Goal: Task Accomplishment & Management: Use online tool/utility

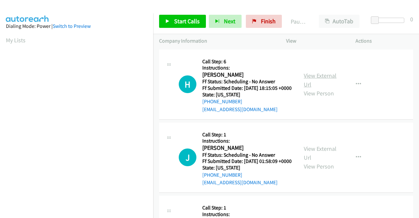
click at [312, 76] on link "View External Url" at bounding box center [320, 80] width 33 height 16
click at [322, 155] on link "View External Url" at bounding box center [320, 153] width 33 height 16
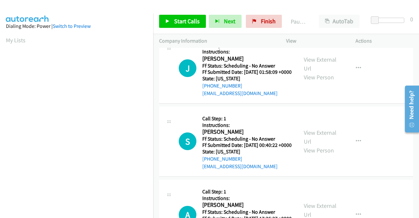
scroll to position [98, 0]
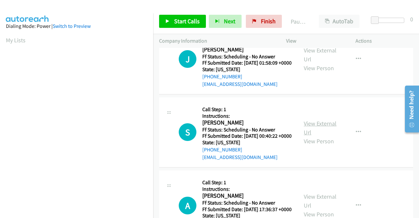
click at [319, 136] on link "View External Url" at bounding box center [320, 128] width 33 height 16
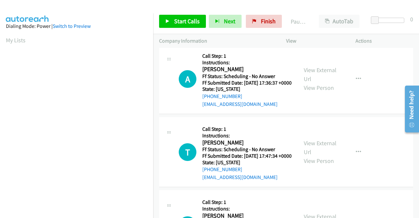
scroll to position [229, 0]
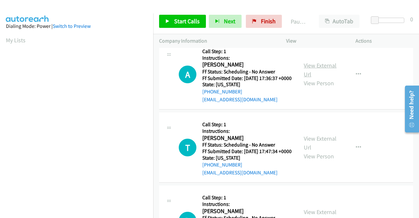
click at [308, 78] on link "View External Url" at bounding box center [320, 70] width 33 height 16
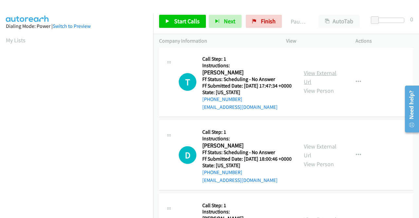
click at [324, 85] on link "View External Url" at bounding box center [320, 77] width 33 height 16
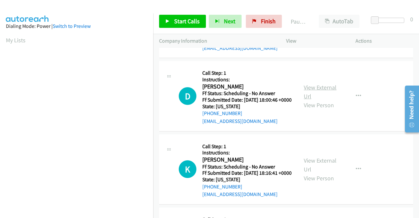
scroll to position [360, 0]
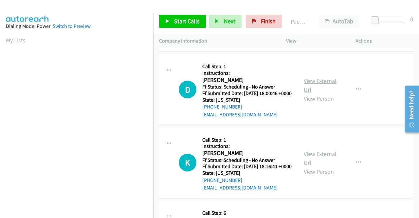
click at [315, 93] on link "View External Url" at bounding box center [320, 85] width 33 height 16
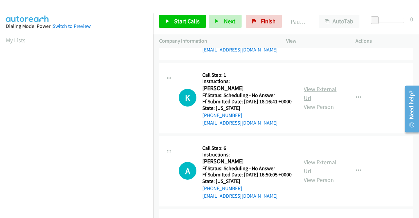
scroll to position [426, 0]
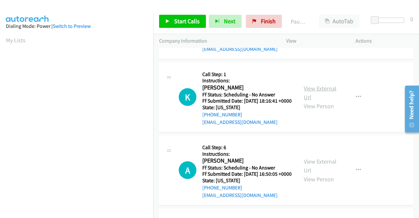
click at [322, 101] on link "View External Url" at bounding box center [320, 93] width 33 height 16
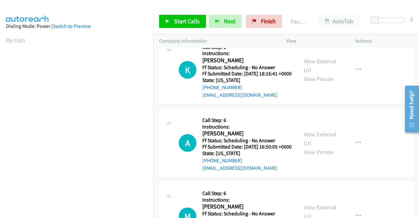
scroll to position [491, 0]
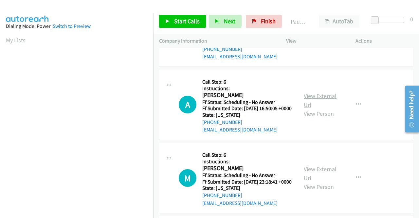
click at [324, 108] on link "View External Url" at bounding box center [320, 100] width 33 height 16
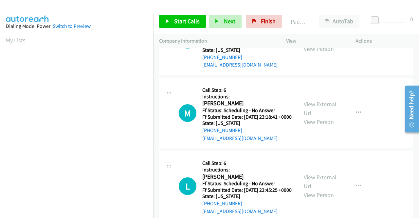
scroll to position [557, 0]
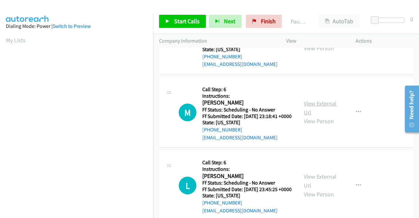
click at [312, 116] on link "View External Url" at bounding box center [320, 108] width 33 height 16
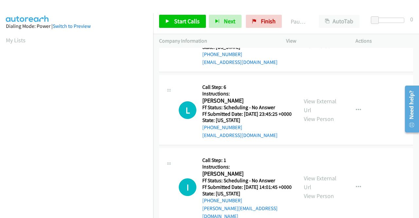
scroll to position [655, 0]
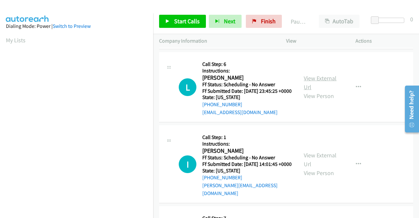
click at [322, 91] on link "View External Url" at bounding box center [320, 82] width 33 height 16
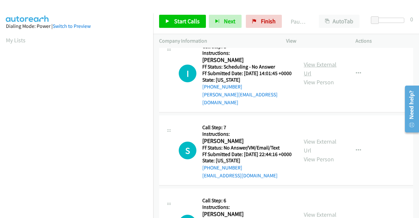
scroll to position [753, 0]
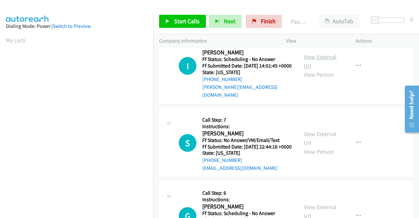
click at [322, 69] on link "View External Url" at bounding box center [320, 61] width 33 height 16
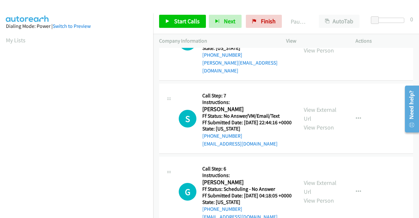
scroll to position [786, 0]
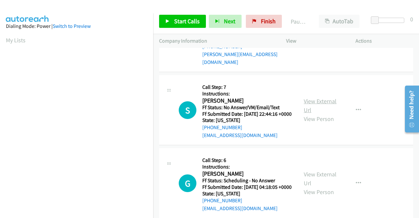
click at [321, 114] on link "View External Url" at bounding box center [320, 105] width 33 height 16
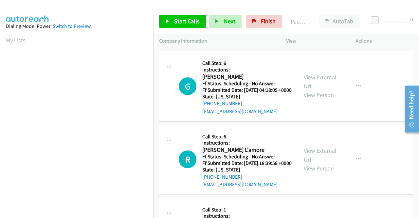
scroll to position [884, 0]
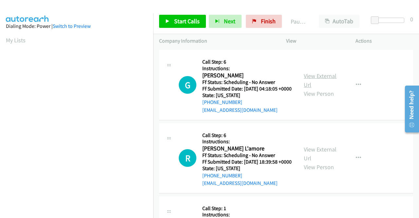
click at [309, 88] on link "View External Url" at bounding box center [320, 80] width 33 height 16
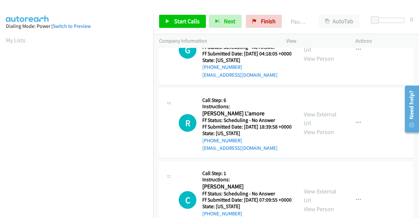
scroll to position [950, 0]
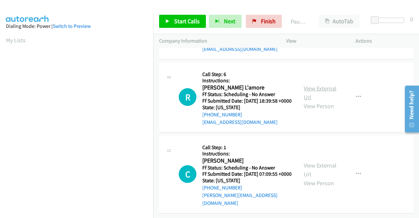
click at [315, 101] on link "View External Url" at bounding box center [320, 93] width 33 height 16
click at [316, 161] on link "View External Url" at bounding box center [320, 169] width 33 height 16
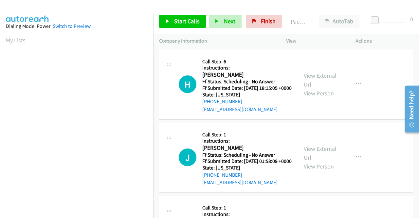
click at [365, 89] on div "View External Url View Person View External Url Email Schedule/Manage Callback …" at bounding box center [335, 84] width 75 height 58
click at [356, 87] on icon "button" at bounding box center [358, 84] width 5 height 5
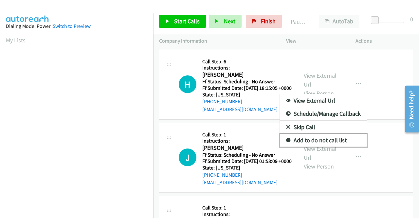
click at [324, 143] on link "Add to do not call list" at bounding box center [323, 140] width 87 height 13
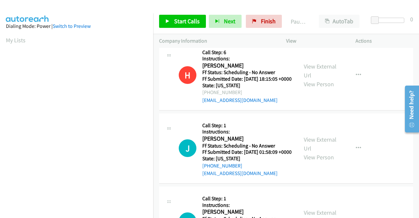
scroll to position [33, 0]
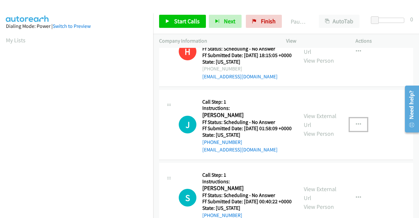
click at [356, 127] on icon "button" at bounding box center [358, 124] width 5 height 5
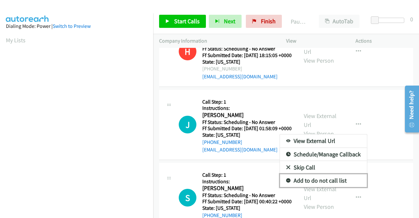
click at [335, 187] on link "Add to do not call list" at bounding box center [323, 180] width 87 height 13
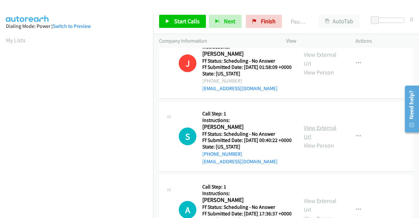
scroll to position [98, 0]
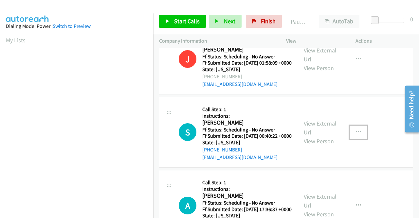
click at [350, 139] on button "button" at bounding box center [359, 131] width 18 height 13
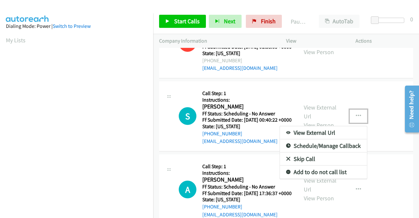
scroll to position [131, 0]
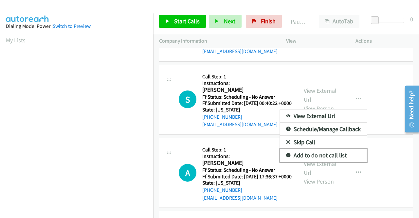
drag, startPoint x: 329, startPoint y: 172, endPoint x: 333, endPoint y: 179, distance: 8.2
click at [329, 162] on link "Add to do not call list" at bounding box center [323, 155] width 87 height 13
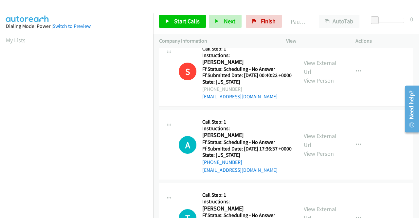
scroll to position [197, 0]
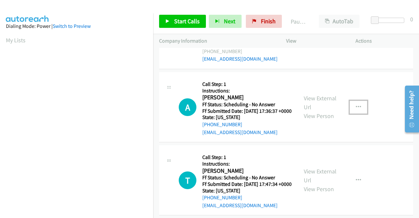
click at [358, 114] on button "button" at bounding box center [359, 107] width 18 height 13
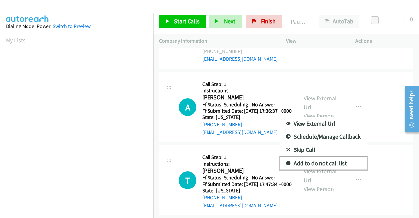
click at [313, 170] on link "Add to do not call list" at bounding box center [323, 163] width 87 height 13
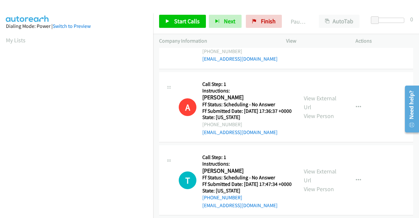
scroll to position [262, 0]
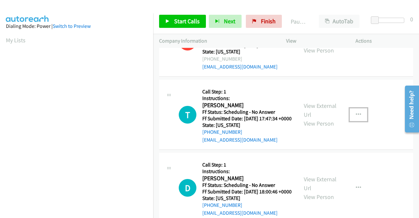
click at [356, 117] on icon "button" at bounding box center [358, 114] width 5 height 5
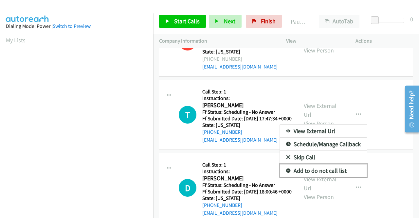
click at [313, 177] on link "Add to do not call list" at bounding box center [323, 170] width 87 height 13
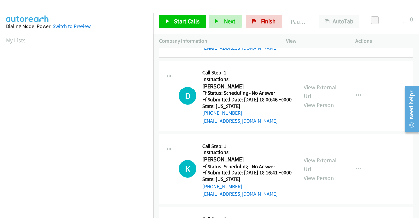
scroll to position [360, 0]
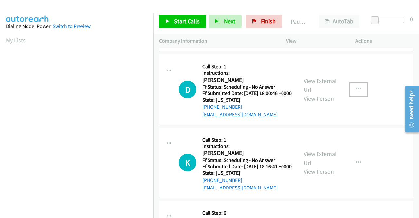
click at [356, 92] on icon "button" at bounding box center [358, 89] width 5 height 5
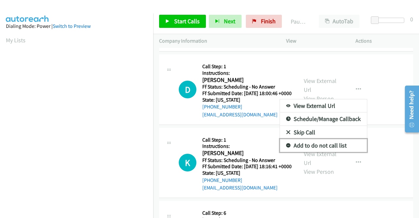
click at [328, 152] on link "Add to do not call list" at bounding box center [323, 145] width 87 height 13
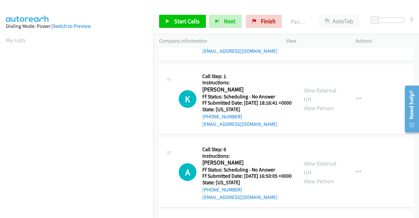
scroll to position [426, 0]
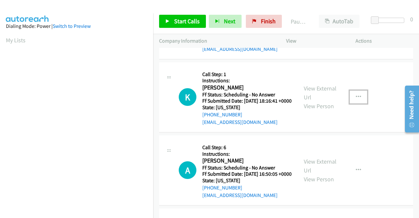
click at [358, 104] on button "button" at bounding box center [359, 96] width 18 height 13
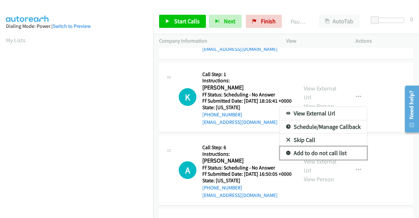
click at [343, 160] on link "Add to do not call list" at bounding box center [323, 152] width 87 height 13
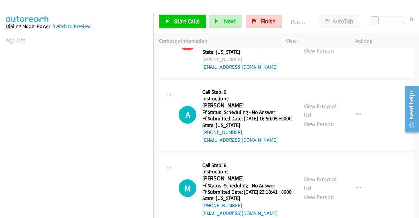
scroll to position [491, 0]
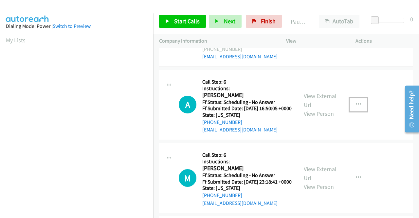
click at [356, 107] on icon "button" at bounding box center [358, 104] width 5 height 5
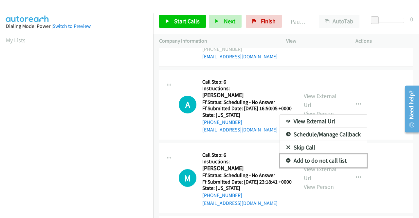
click at [309, 167] on link "Add to do not call list" at bounding box center [323, 160] width 87 height 13
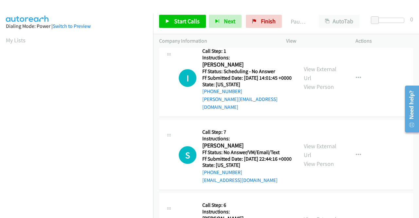
scroll to position [753, 0]
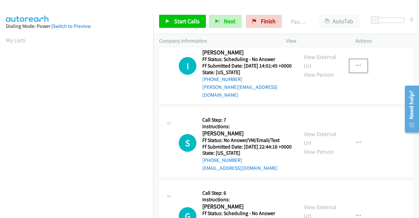
click at [356, 68] on icon "button" at bounding box center [358, 65] width 5 height 5
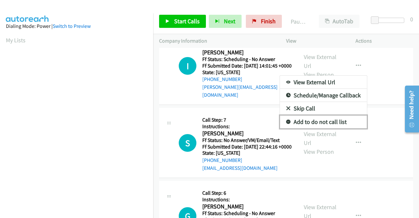
click at [322, 128] on link "Add to do not call list" at bounding box center [323, 121] width 87 height 13
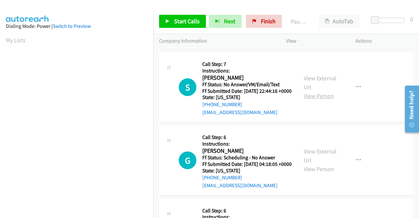
scroll to position [819, 0]
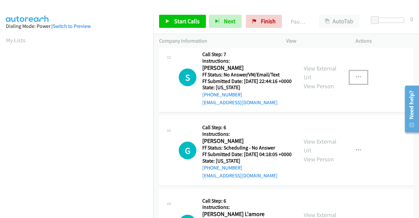
click at [360, 84] on button "button" at bounding box center [359, 77] width 18 height 13
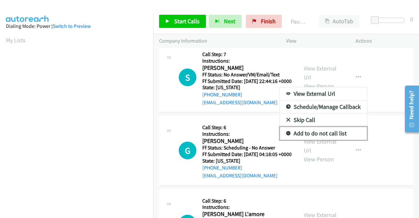
click at [315, 140] on link "Add to do not call list" at bounding box center [323, 133] width 87 height 13
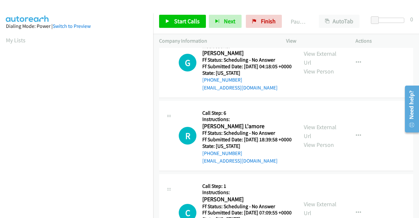
scroll to position [917, 0]
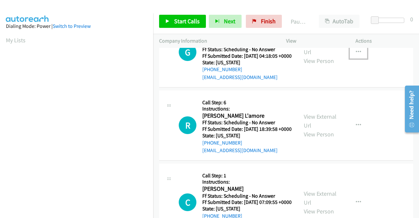
click at [355, 59] on button "button" at bounding box center [359, 52] width 18 height 13
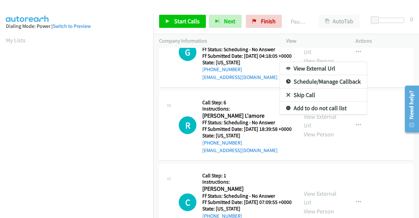
click at [388, 202] on div at bounding box center [209, 109] width 419 height 218
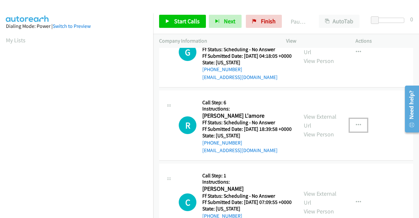
click at [358, 132] on button "button" at bounding box center [359, 125] width 18 height 13
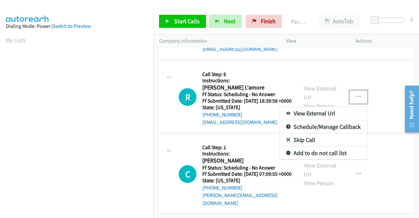
scroll to position [1030, 0]
click at [324, 149] on link "Add to do not call list" at bounding box center [323, 152] width 87 height 13
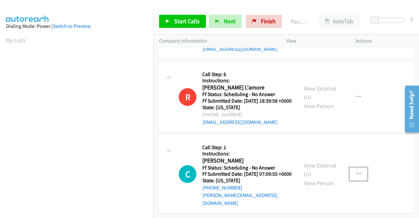
click at [361, 169] on button "button" at bounding box center [359, 173] width 18 height 13
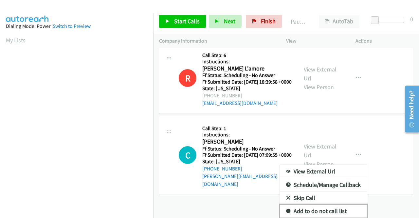
click at [317, 204] on link "Add to do not call list" at bounding box center [323, 210] width 87 height 13
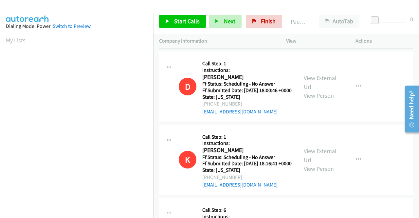
scroll to position [244, 0]
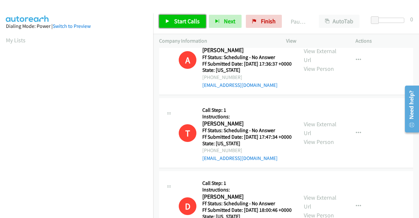
click at [197, 23] on span "Start Calls" at bounding box center [187, 21] width 26 height 8
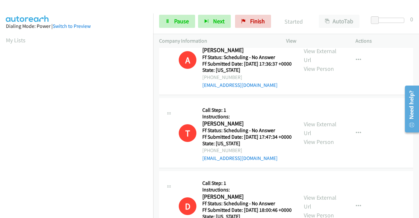
click at [414, 66] on td "A Callback Scheduled Call Step: 1 Instructions: Alex Salinas America/New_York F…" at bounding box center [286, 60] width 266 height 73
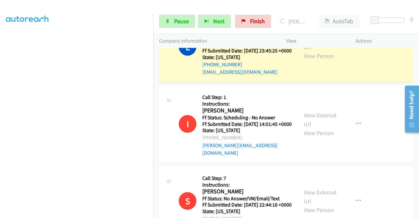
scroll to position [742, 0]
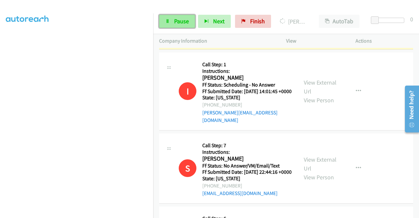
click at [190, 25] on link "Pause" at bounding box center [177, 21] width 36 height 13
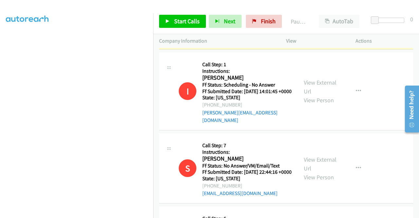
scroll to position [0, 0]
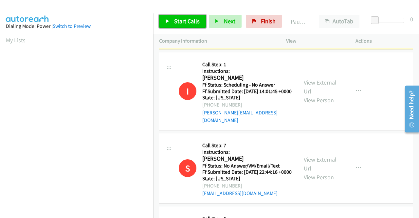
click at [194, 22] on span "Start Calls" at bounding box center [187, 21] width 26 height 8
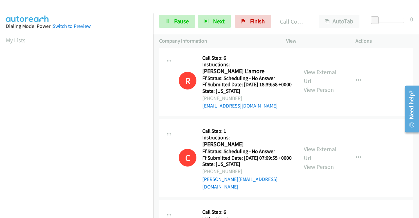
scroll to position [985, 0]
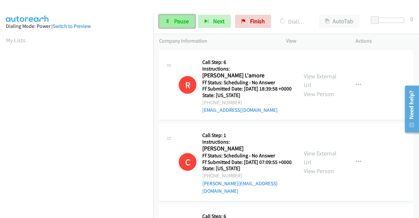
click at [190, 22] on link "Pause" at bounding box center [177, 21] width 36 height 13
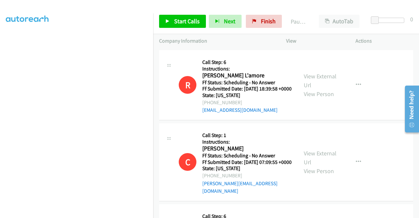
scroll to position [0, 0]
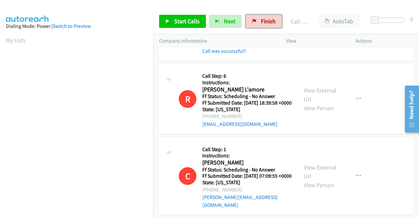
drag, startPoint x: 261, startPoint y: 22, endPoint x: 240, endPoint y: 33, distance: 23.3
click at [261, 22] on span "Finish" at bounding box center [268, 21] width 15 height 8
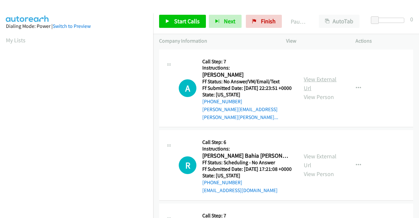
click at [325, 77] on link "View External Url" at bounding box center [320, 83] width 33 height 16
click at [312, 156] on link "View External Url" at bounding box center [320, 160] width 33 height 16
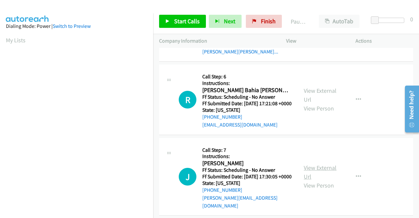
click at [316, 172] on link "View External Url" at bounding box center [320, 172] width 33 height 16
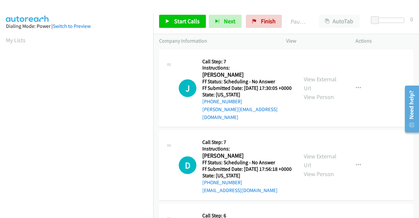
scroll to position [164, 0]
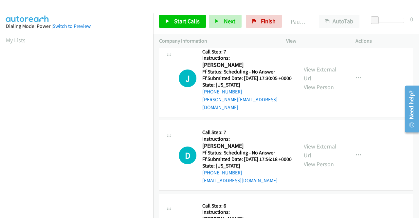
click at [310, 155] on link "View External Url" at bounding box center [320, 150] width 33 height 16
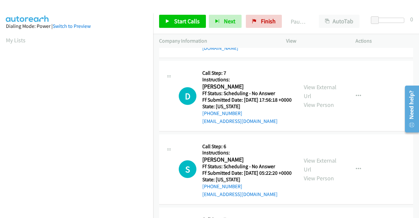
scroll to position [229, 0]
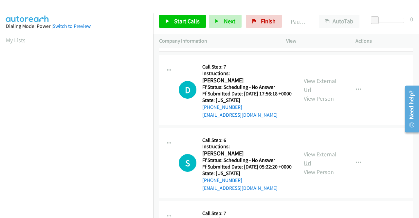
click at [313, 165] on link "View External Url" at bounding box center [320, 158] width 33 height 16
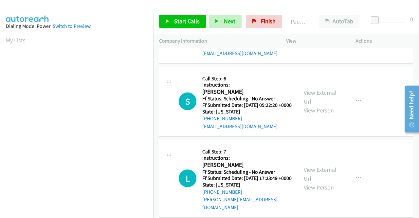
scroll to position [295, 0]
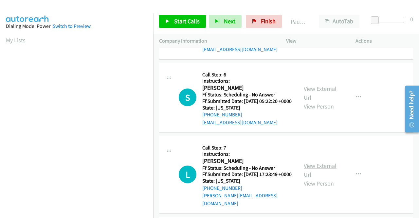
click at [313, 178] on link "View External Url" at bounding box center [320, 170] width 33 height 16
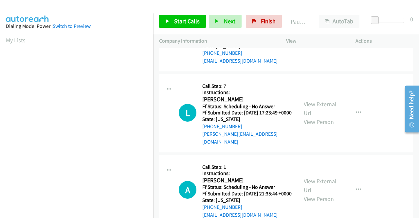
scroll to position [393, 0]
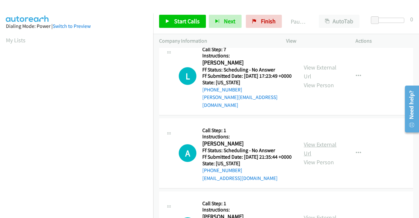
click at [321, 157] on link "View External Url" at bounding box center [320, 149] width 33 height 16
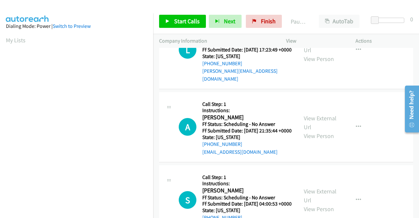
scroll to position [491, 0]
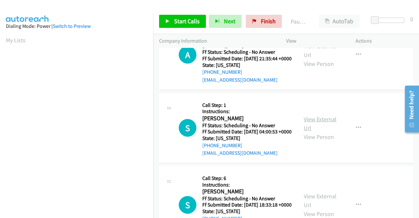
click at [326, 132] on link "View External Url" at bounding box center [320, 123] width 33 height 16
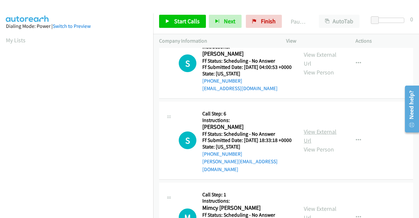
scroll to position [557, 0]
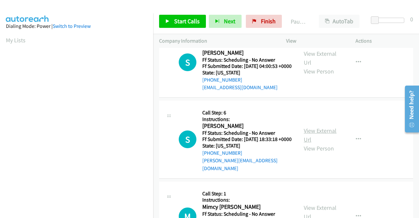
click at [332, 143] on link "View External Url" at bounding box center [320, 135] width 33 height 16
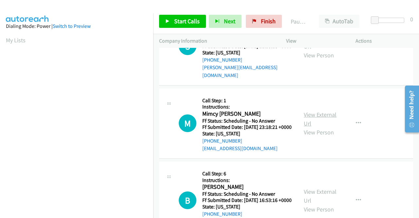
scroll to position [655, 0]
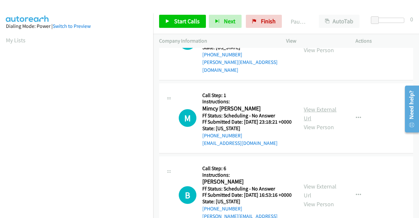
click at [312, 122] on link "View External Url" at bounding box center [320, 113] width 33 height 16
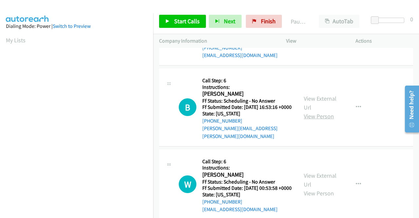
scroll to position [753, 0]
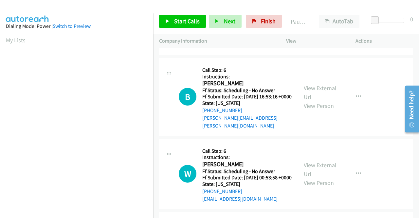
click at [326, 114] on div "View External Url View Person View External Url Email Schedule/Manage Callback …" at bounding box center [335, 97] width 75 height 66
click at [321, 101] on link "View External Url" at bounding box center [320, 92] width 33 height 16
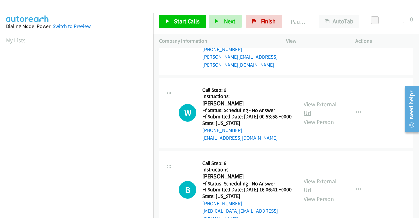
scroll to position [819, 0]
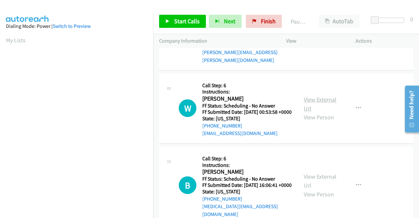
click at [313, 112] on link "View External Url" at bounding box center [320, 104] width 33 height 16
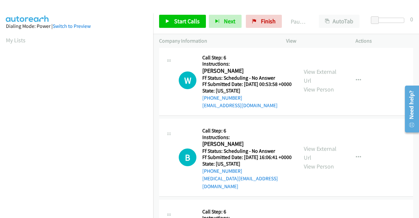
scroll to position [884, 0]
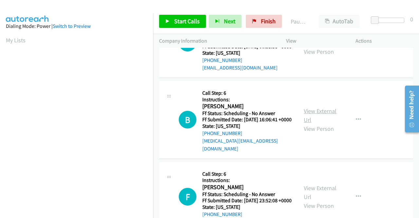
click at [320, 123] on link "View External Url" at bounding box center [320, 115] width 33 height 16
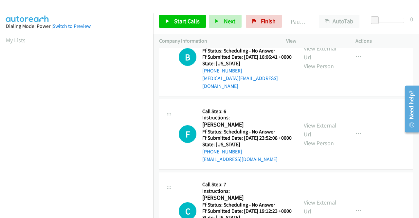
scroll to position [950, 0]
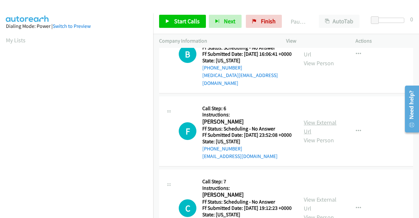
click at [310, 135] on link "View External Url" at bounding box center [320, 127] width 33 height 16
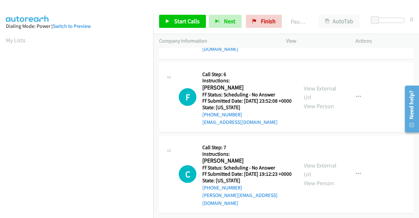
scroll to position [1030, 0]
click at [308, 161] on link "View External Url" at bounding box center [320, 169] width 33 height 16
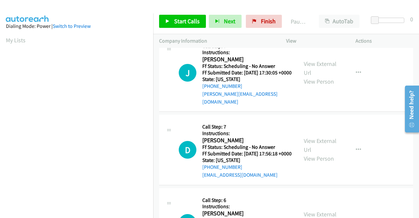
scroll to position [0, 0]
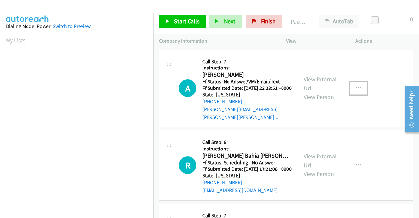
click at [356, 86] on icon "button" at bounding box center [358, 87] width 5 height 5
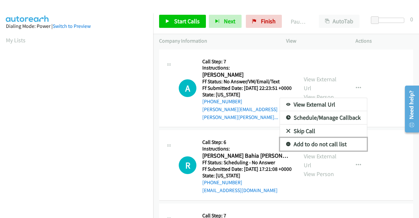
click at [324, 141] on link "Add to do not call list" at bounding box center [323, 144] width 87 height 13
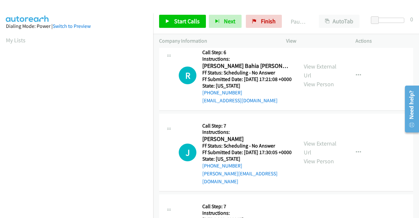
scroll to position [98, 0]
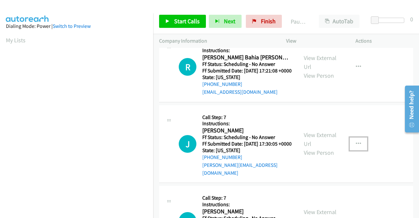
click at [350, 146] on button "button" at bounding box center [359, 143] width 18 height 13
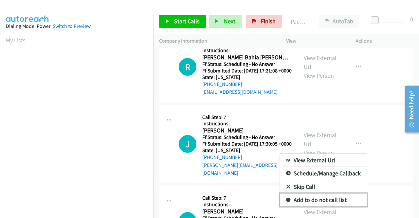
click at [308, 206] on link "Add to do not call list" at bounding box center [323, 199] width 87 height 13
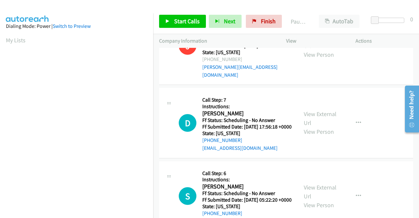
scroll to position [197, 0]
click at [356, 125] on icon "button" at bounding box center [358, 122] width 5 height 5
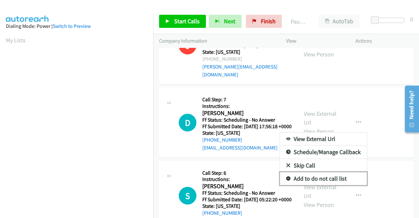
click at [314, 185] on link "Add to do not call list" at bounding box center [323, 178] width 87 height 13
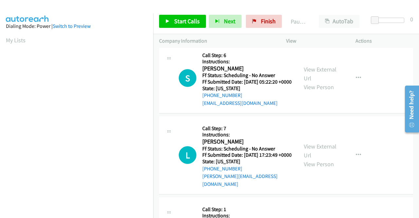
scroll to position [328, 0]
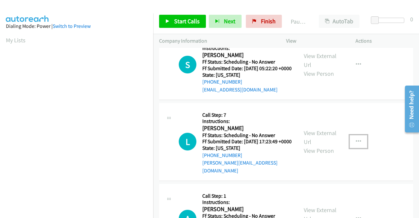
click at [352, 148] on button "button" at bounding box center [359, 141] width 18 height 13
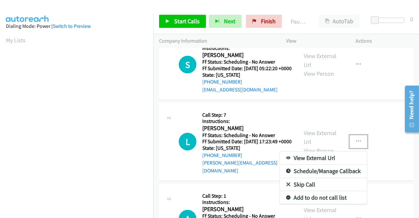
scroll to position [360, 0]
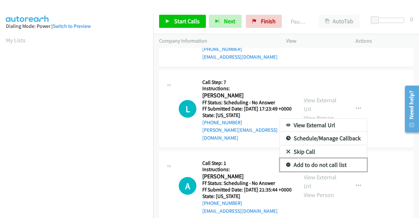
click at [326, 171] on link "Add to do not call list" at bounding box center [323, 164] width 87 height 13
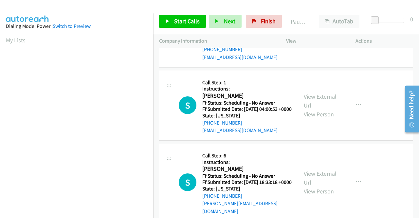
scroll to position [524, 0]
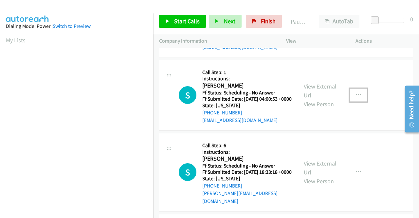
click at [356, 98] on icon "button" at bounding box center [358, 94] width 5 height 5
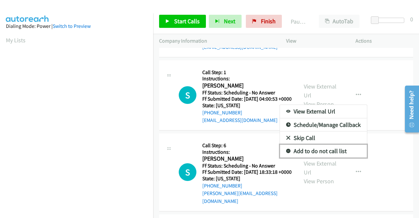
click at [334, 158] on link "Add to do not call list" at bounding box center [323, 150] width 87 height 13
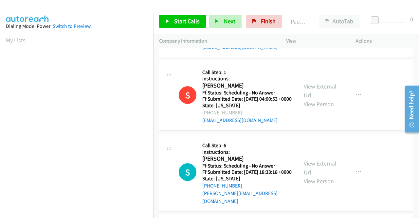
scroll to position [557, 0]
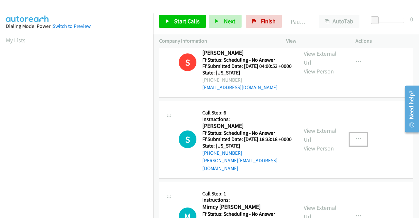
click at [356, 142] on icon "button" at bounding box center [358, 139] width 5 height 5
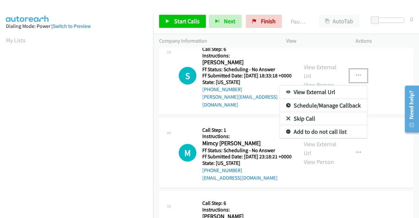
scroll to position [622, 0]
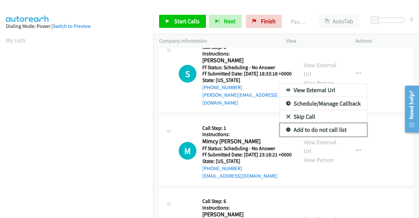
click at [324, 136] on link "Add to do not call list" at bounding box center [323, 129] width 87 height 13
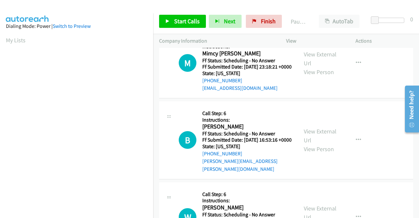
scroll to position [721, 0]
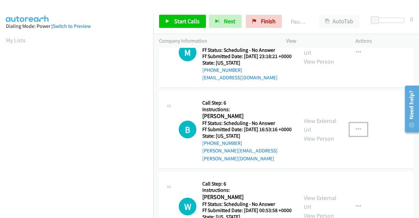
click at [352, 136] on button "button" at bounding box center [359, 129] width 18 height 13
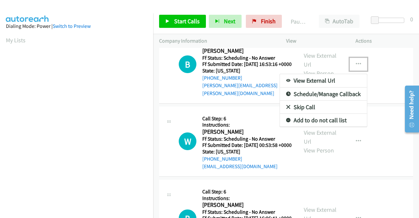
scroll to position [786, 0]
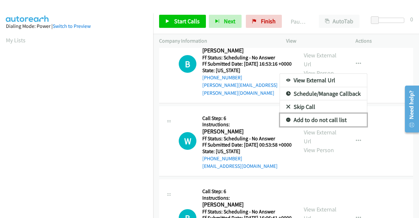
click at [324, 126] on link "Add to do not call list" at bounding box center [323, 119] width 87 height 13
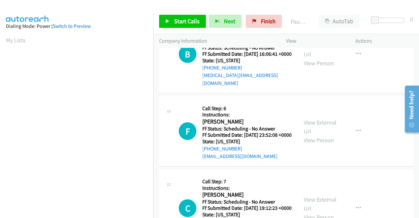
scroll to position [983, 0]
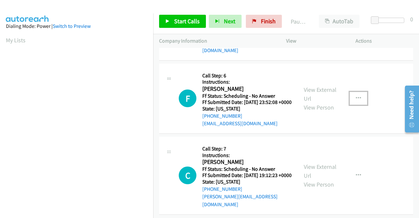
click at [356, 101] on icon "button" at bounding box center [358, 98] width 5 height 5
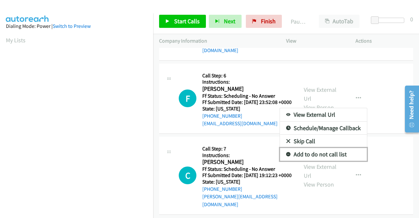
click at [326, 161] on link "Add to do not call list" at bounding box center [323, 154] width 87 height 13
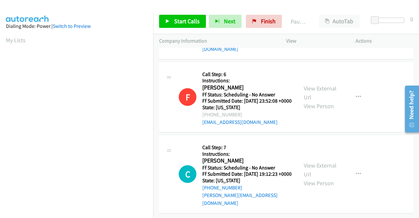
scroll to position [1030, 0]
click at [356, 171] on icon "button" at bounding box center [358, 173] width 5 height 5
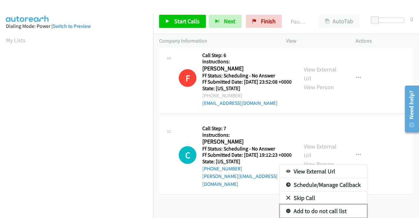
click at [309, 204] on link "Add to do not call list" at bounding box center [323, 210] width 87 height 13
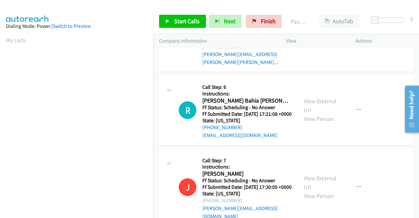
scroll to position [0, 0]
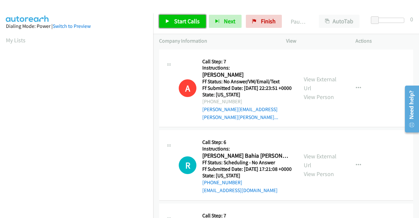
click at [193, 23] on span "Start Calls" at bounding box center [187, 21] width 26 height 8
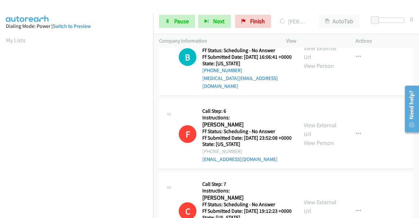
scroll to position [1003, 0]
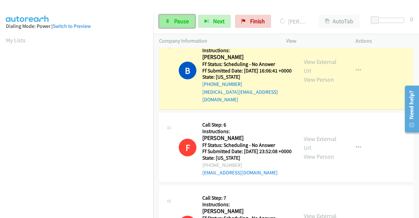
click at [176, 24] on span "Pause" at bounding box center [181, 21] width 15 height 8
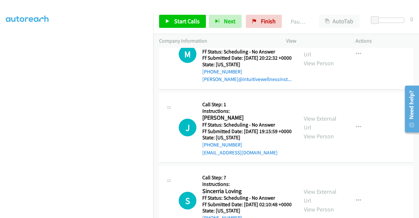
scroll to position [1265, 0]
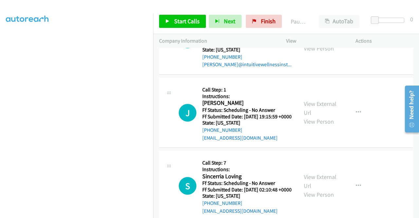
click at [330, 43] on link "View External Url" at bounding box center [320, 35] width 33 height 16
click at [320, 116] on link "View External Url" at bounding box center [320, 108] width 33 height 16
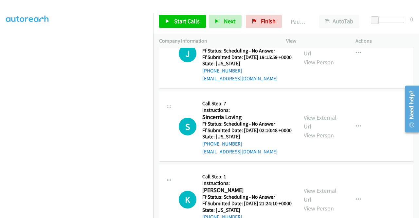
scroll to position [1331, 0]
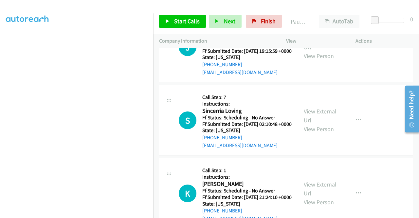
click at [316, 133] on div "View External Url View Person" at bounding box center [321, 120] width 34 height 27
click at [318, 124] on link "View External Url" at bounding box center [320, 115] width 33 height 16
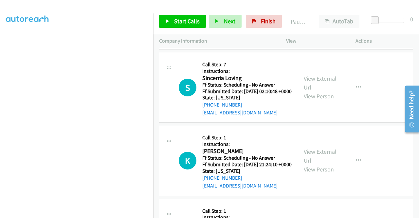
scroll to position [1429, 0]
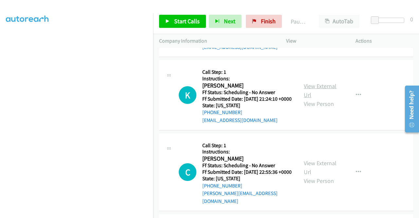
click at [308, 99] on link "View External Url" at bounding box center [320, 90] width 33 height 16
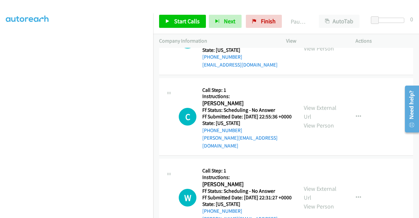
scroll to position [1495, 0]
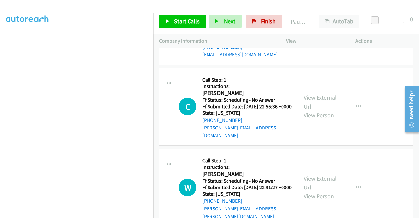
click at [318, 110] on link "View External Url" at bounding box center [320, 102] width 33 height 16
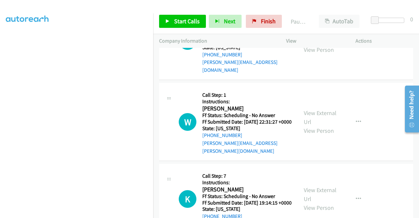
scroll to position [1593, 0]
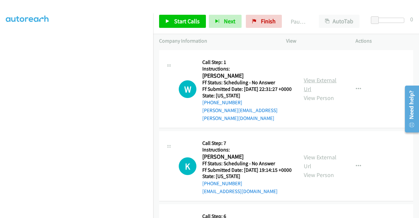
click at [324, 93] on link "View External Url" at bounding box center [320, 84] width 33 height 16
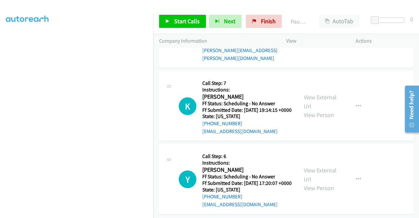
scroll to position [1658, 0]
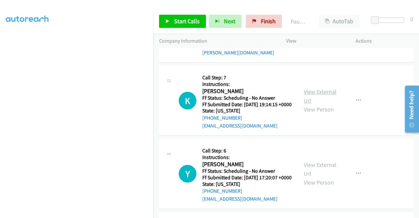
click at [327, 104] on link "View External Url" at bounding box center [320, 96] width 33 height 16
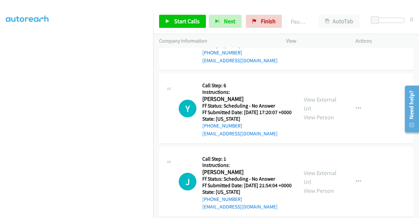
scroll to position [1724, 0]
click at [315, 112] on link "View External Url" at bounding box center [320, 103] width 33 height 16
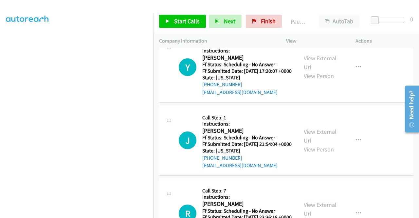
scroll to position [1789, 0]
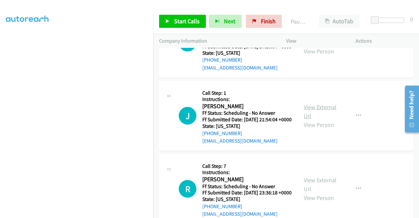
click at [318, 120] on link "View External Url" at bounding box center [320, 111] width 33 height 16
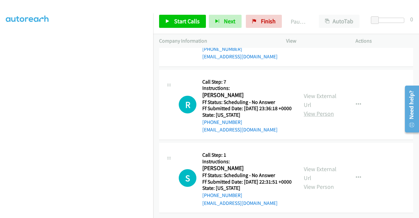
scroll to position [1920, 0]
click at [320, 108] on link "View External Url" at bounding box center [320, 100] width 33 height 16
click at [331, 165] on link "View External Url" at bounding box center [320, 173] width 33 height 16
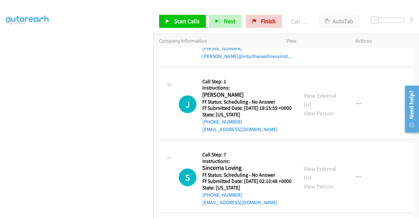
scroll to position [1266, 0]
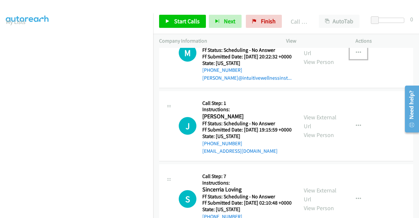
click at [356, 55] on icon "button" at bounding box center [358, 52] width 5 height 5
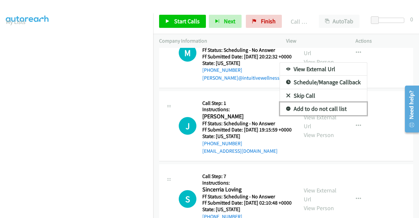
click at [336, 115] on link "Add to do not call list" at bounding box center [323, 108] width 87 height 13
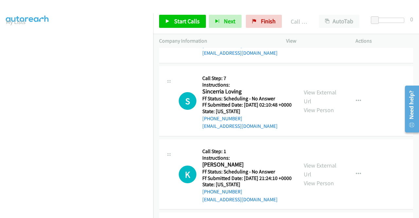
scroll to position [1364, 0]
click at [356, 103] on icon "button" at bounding box center [358, 100] width 5 height 5
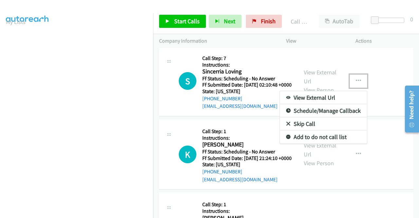
scroll to position [1397, 0]
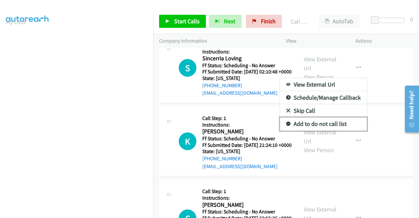
click at [314, 130] on link "Add to do not call list" at bounding box center [323, 123] width 87 height 13
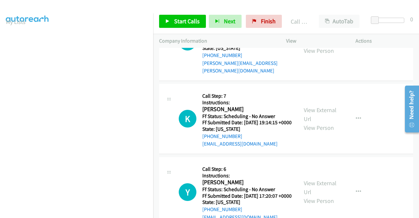
scroll to position [1659, 0]
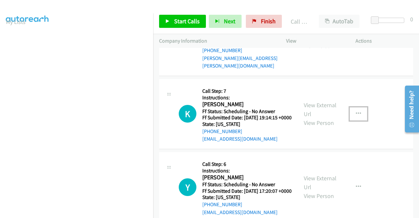
click at [352, 120] on button "button" at bounding box center [359, 113] width 18 height 13
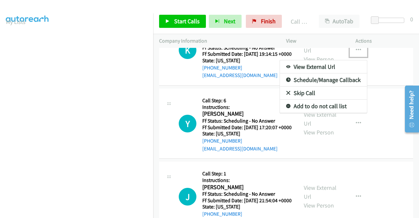
scroll to position [1725, 0]
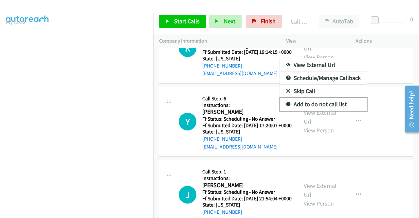
click at [320, 111] on link "Add to do not call list" at bounding box center [323, 104] width 87 height 13
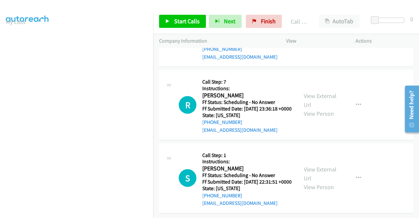
scroll to position [1921, 0]
click at [362, 111] on button "button" at bounding box center [359, 104] width 18 height 13
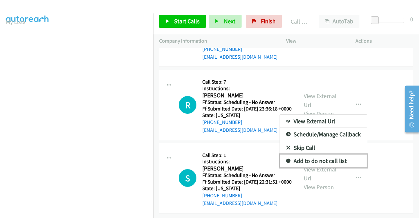
click at [316, 167] on link "Add to do not call list" at bounding box center [323, 160] width 87 height 13
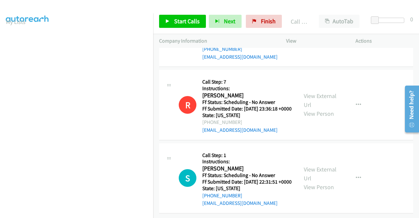
scroll to position [1987, 0]
click at [194, 23] on span "Start Calls" at bounding box center [187, 21] width 26 height 8
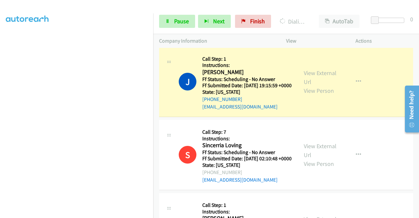
scroll to position [149, 0]
click at [188, 21] on span "Pause" at bounding box center [181, 21] width 15 height 8
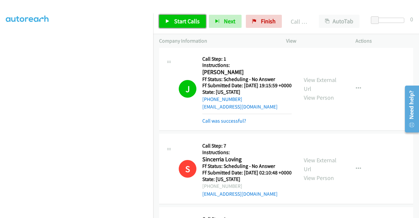
click at [181, 21] on span "Start Calls" at bounding box center [187, 21] width 26 height 8
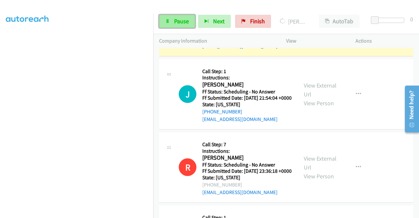
click at [169, 22] on icon at bounding box center [167, 21] width 5 height 5
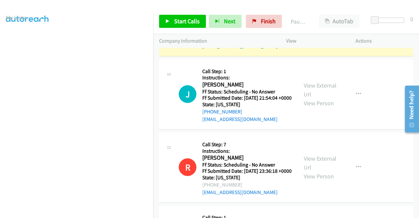
scroll to position [0, 0]
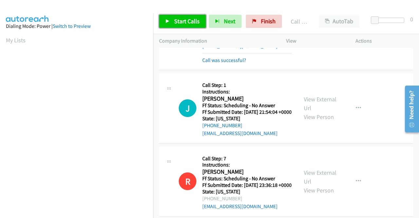
click at [193, 21] on span "Start Calls" at bounding box center [187, 21] width 26 height 8
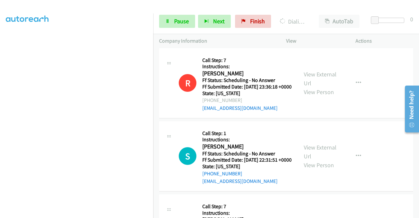
scroll to position [1946, 0]
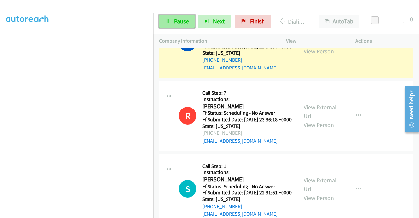
click at [178, 19] on span "Pause" at bounding box center [181, 21] width 15 height 8
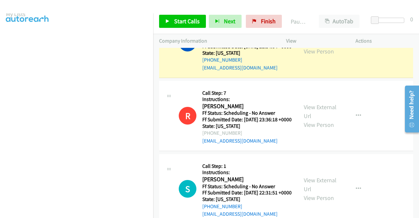
scroll to position [0, 0]
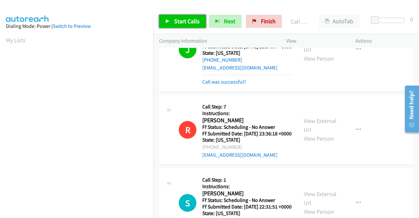
click at [194, 24] on span "Start Calls" at bounding box center [187, 21] width 26 height 8
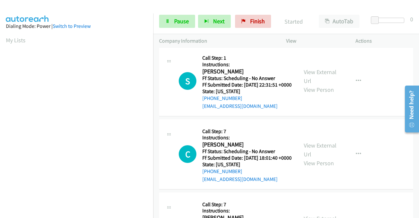
scroll to position [2077, 0]
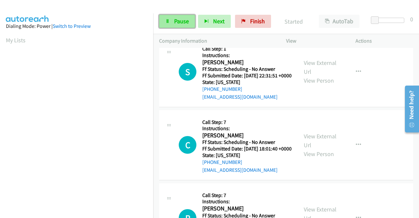
click at [187, 20] on span "Pause" at bounding box center [181, 21] width 15 height 8
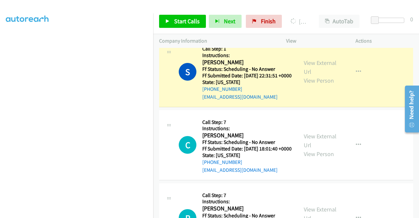
scroll to position [0, 0]
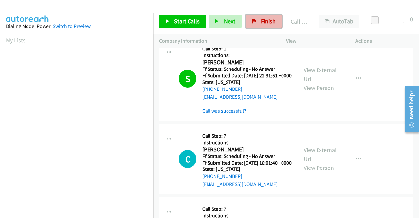
click at [253, 23] on icon at bounding box center [254, 21] width 5 height 5
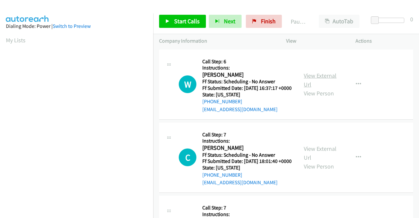
click at [323, 82] on link "View External Url" at bounding box center [320, 80] width 33 height 16
click at [326, 161] on link "View External Url" at bounding box center [320, 153] width 33 height 16
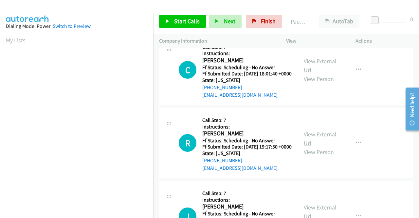
scroll to position [98, 0]
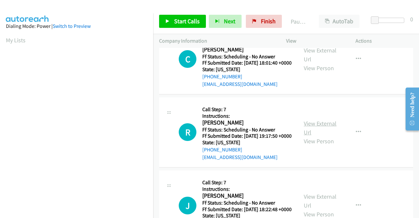
click at [311, 136] on link "View External Url" at bounding box center [320, 128] width 33 height 16
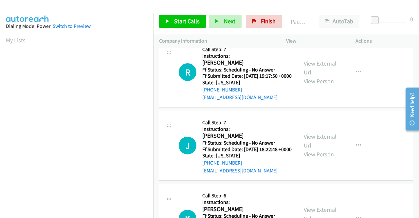
scroll to position [164, 0]
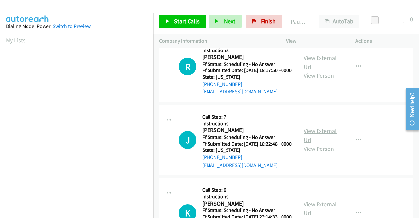
click at [316, 143] on link "View External Url" at bounding box center [320, 135] width 33 height 16
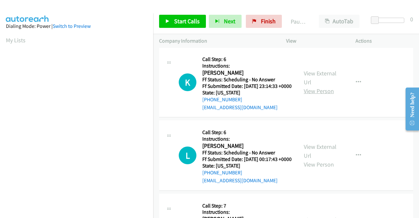
scroll to position [295, 0]
click at [327, 85] on link "View External Url" at bounding box center [320, 77] width 33 height 16
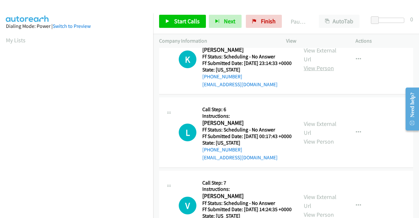
scroll to position [328, 0]
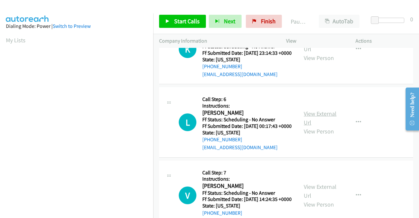
click at [322, 126] on link "View External Url" at bounding box center [320, 118] width 33 height 16
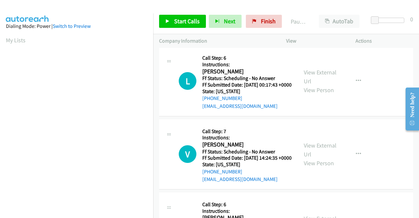
scroll to position [393, 0]
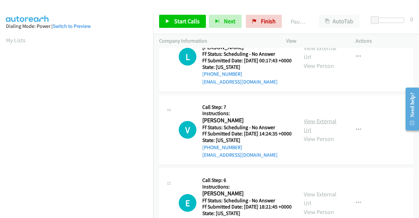
click at [314, 134] on link "View External Url" at bounding box center [320, 125] width 33 height 16
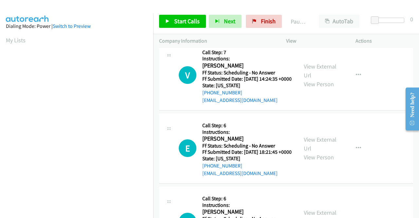
scroll to position [459, 0]
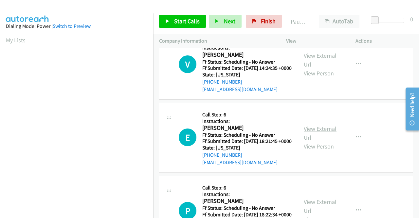
click at [325, 141] on link "View External Url" at bounding box center [320, 133] width 33 height 16
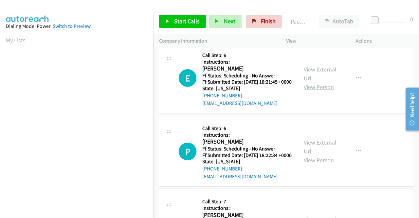
scroll to position [524, 0]
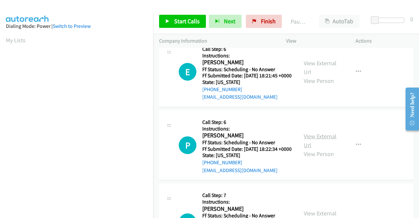
click at [320, 149] on link "View External Url" at bounding box center [320, 140] width 33 height 16
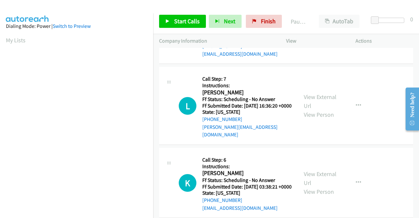
scroll to position [655, 0]
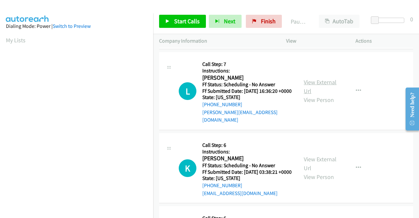
click at [312, 95] on link "View External Url" at bounding box center [320, 86] width 33 height 16
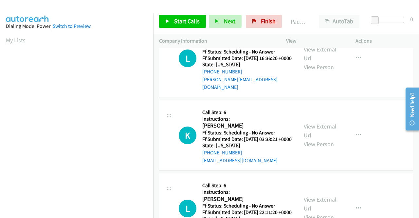
scroll to position [721, 0]
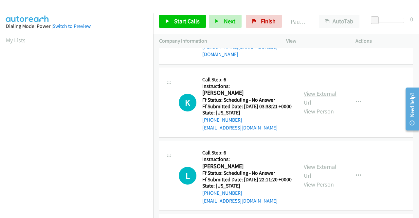
click at [312, 106] on link "View External Url" at bounding box center [320, 98] width 33 height 16
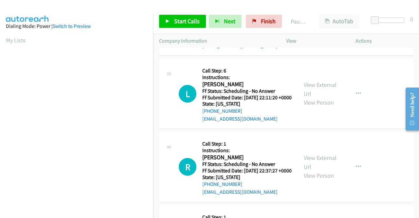
scroll to position [819, 0]
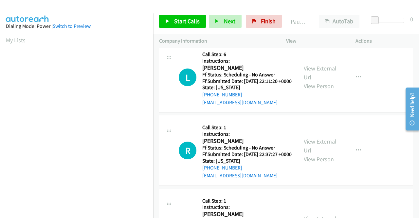
click at [328, 81] on link "View External Url" at bounding box center [320, 73] width 33 height 16
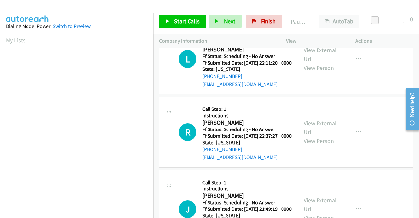
scroll to position [852, 0]
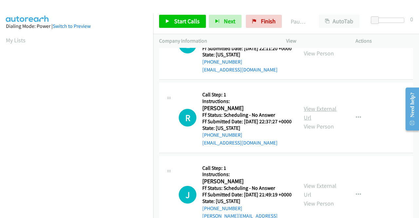
click at [325, 121] on link "View External Url" at bounding box center [320, 113] width 33 height 16
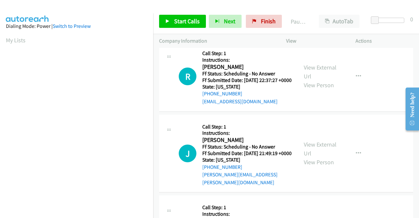
scroll to position [917, 0]
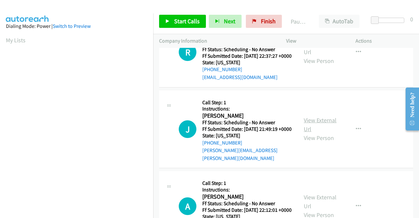
click at [317, 133] on link "View External Url" at bounding box center [320, 124] width 33 height 16
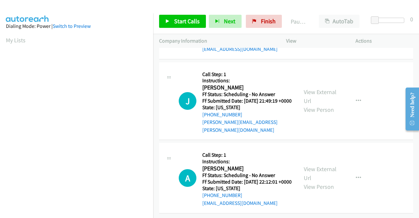
scroll to position [1030, 0]
click at [322, 165] on link "View External Url" at bounding box center [320, 173] width 33 height 16
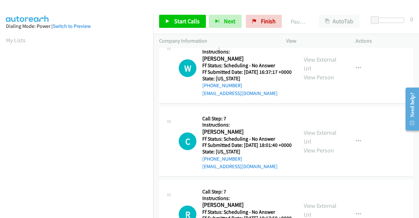
scroll to position [0, 0]
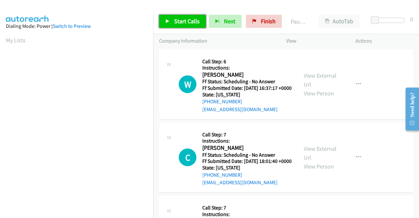
click at [173, 23] on link "Start Calls" at bounding box center [182, 21] width 47 height 13
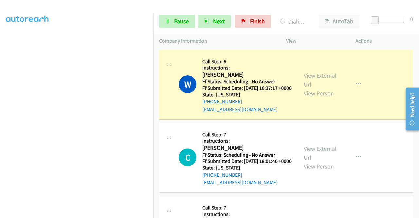
scroll to position [149, 0]
click at [174, 24] on span "Pause" at bounding box center [181, 21] width 15 height 8
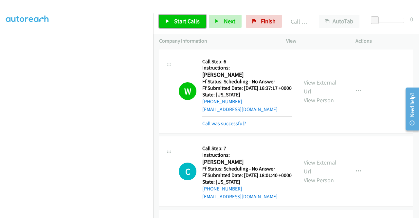
click at [188, 21] on span "Start Calls" at bounding box center [187, 21] width 26 height 8
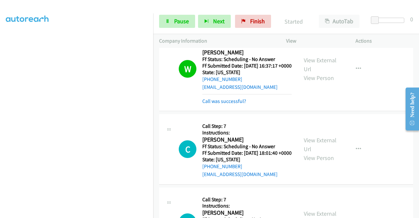
scroll to position [33, 0]
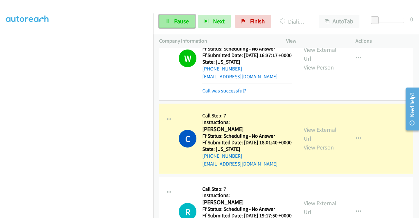
click at [181, 20] on span "Pause" at bounding box center [181, 21] width 15 height 8
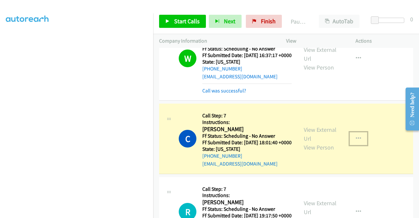
click at [358, 145] on button "button" at bounding box center [359, 138] width 18 height 13
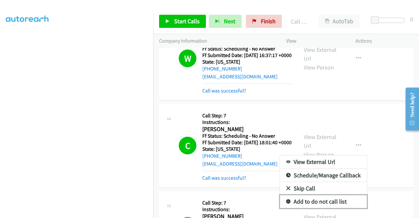
click at [321, 208] on link "Add to do not call list" at bounding box center [323, 201] width 87 height 13
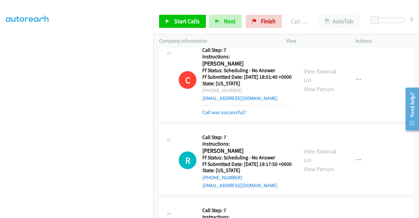
scroll to position [131, 0]
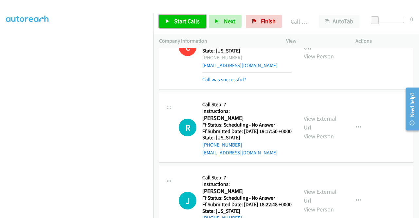
click at [184, 20] on span "Start Calls" at bounding box center [187, 21] width 26 height 8
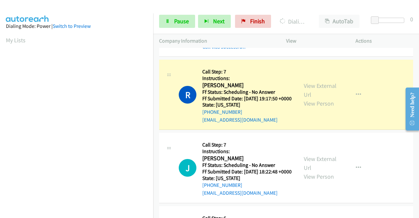
scroll to position [149, 0]
click at [351, 101] on button "button" at bounding box center [359, 94] width 18 height 13
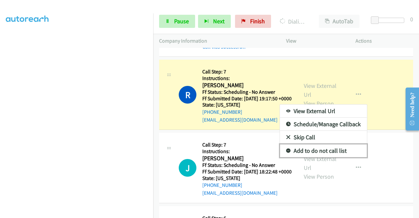
click at [326, 157] on link "Add to do not call list" at bounding box center [323, 150] width 87 height 13
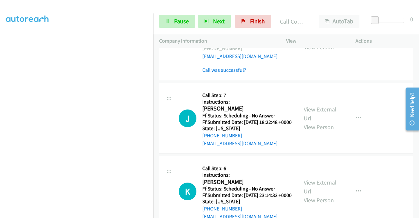
scroll to position [229, 0]
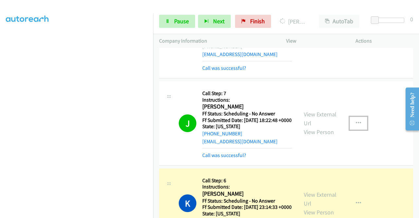
click at [356, 126] on icon "button" at bounding box center [358, 123] width 5 height 5
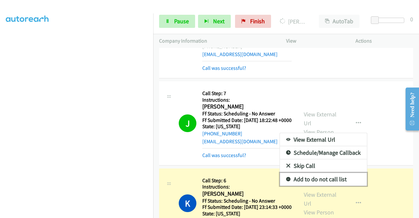
click at [324, 186] on link "Add to do not call list" at bounding box center [323, 179] width 87 height 13
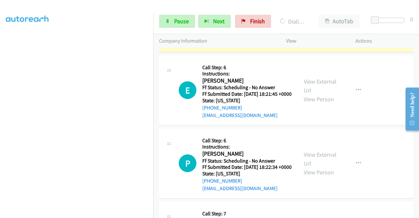
scroll to position [596, 0]
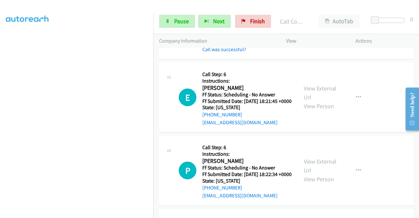
click at [355, 24] on button "button" at bounding box center [359, 16] width 18 height 13
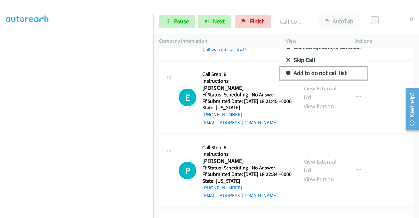
click at [342, 80] on link "Add to do not call list" at bounding box center [323, 72] width 87 height 13
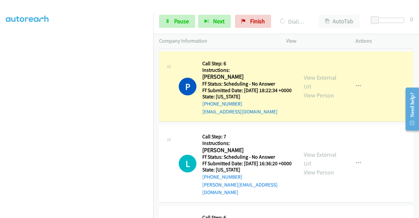
scroll to position [727, 0]
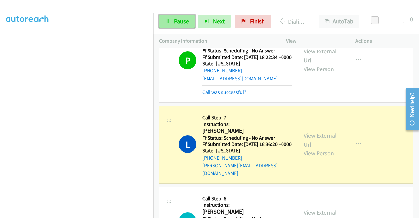
click at [181, 19] on span "Pause" at bounding box center [181, 21] width 15 height 8
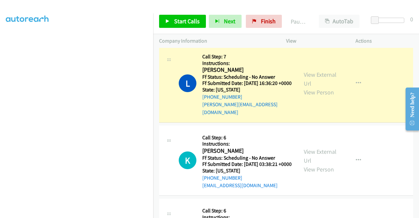
scroll to position [793, 0]
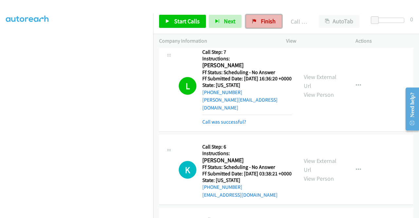
click at [253, 20] on icon at bounding box center [254, 21] width 5 height 5
